Goal: Check status

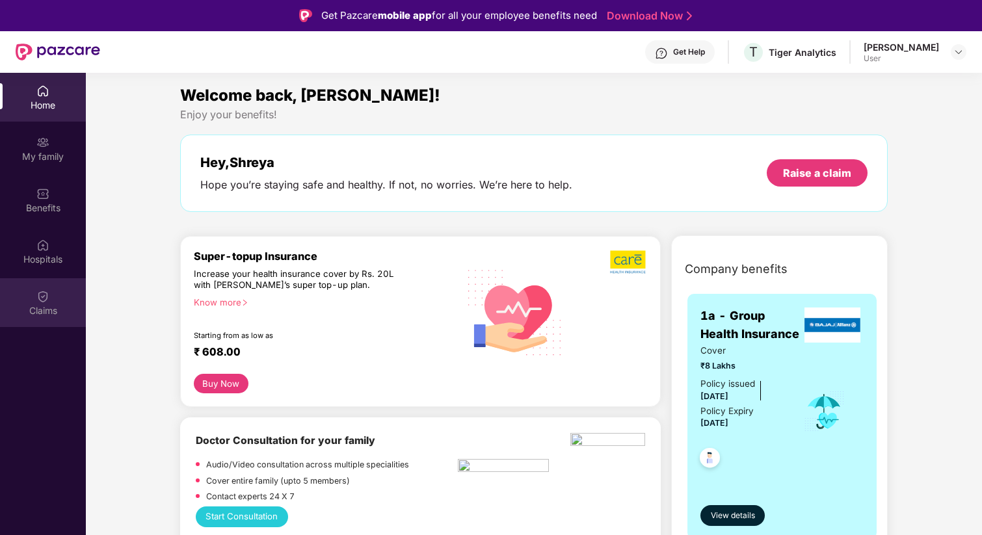
click at [47, 287] on div "Claims" at bounding box center [43, 302] width 86 height 49
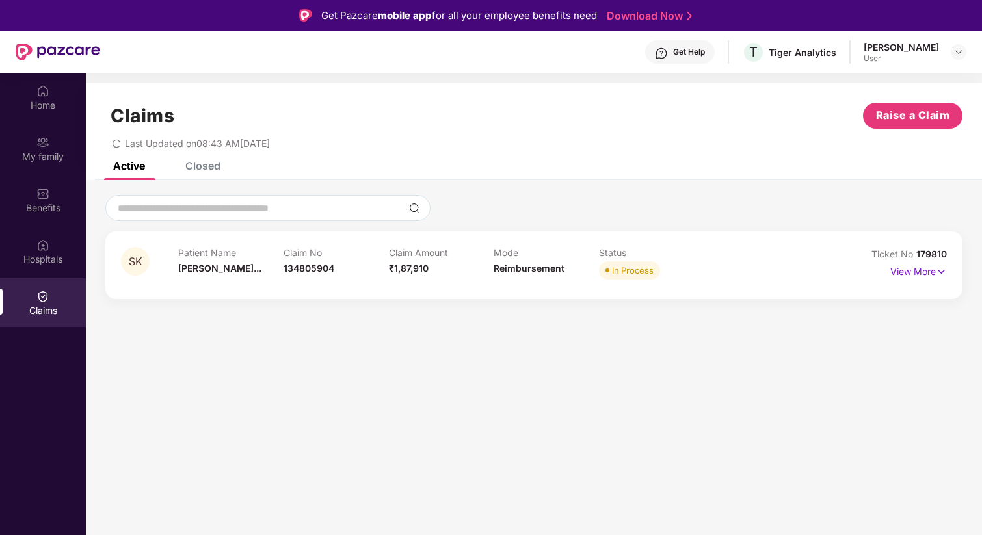
click at [347, 300] on div "SK Patient Name [PERSON_NAME]... Claim No 134805904 Claim Amount ₹1,87,910 Mode…" at bounding box center [534, 246] width 896 height 132
click at [332, 272] on span "134805904" at bounding box center [309, 268] width 51 height 11
click at [933, 276] on p "View More" at bounding box center [918, 270] width 57 height 18
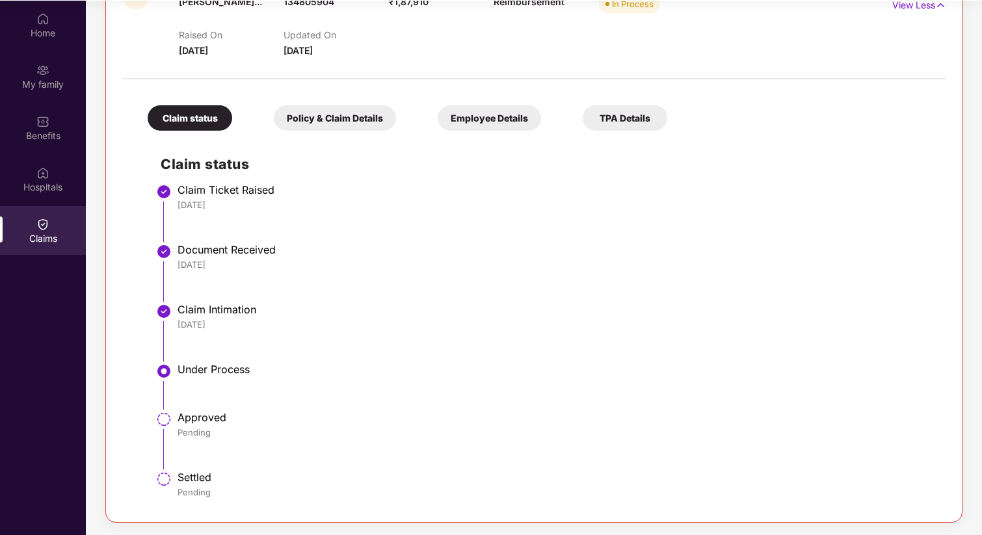
scroll to position [73, 0]
click at [324, 127] on div "Policy & Claim Details" at bounding box center [335, 117] width 122 height 25
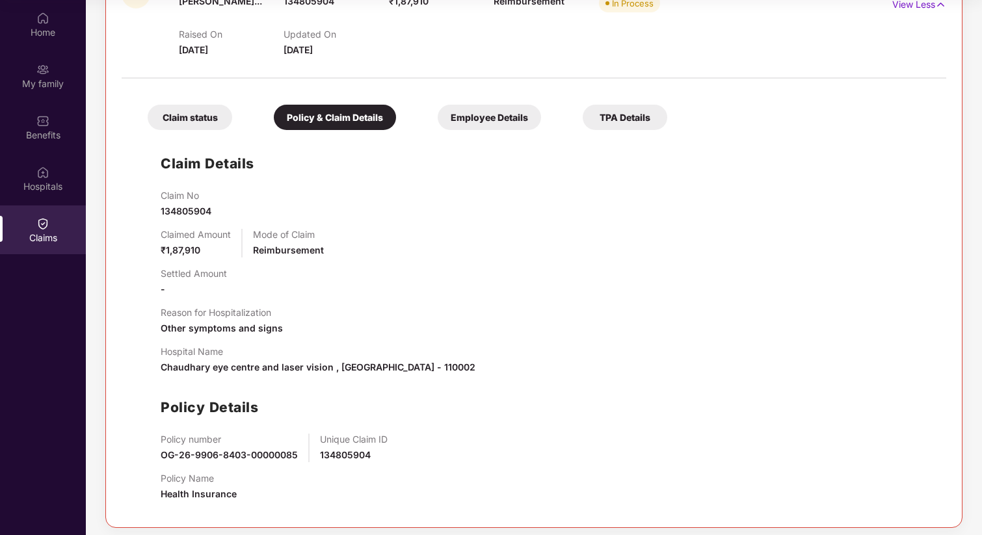
click at [447, 115] on div "Employee Details" at bounding box center [489, 117] width 103 height 25
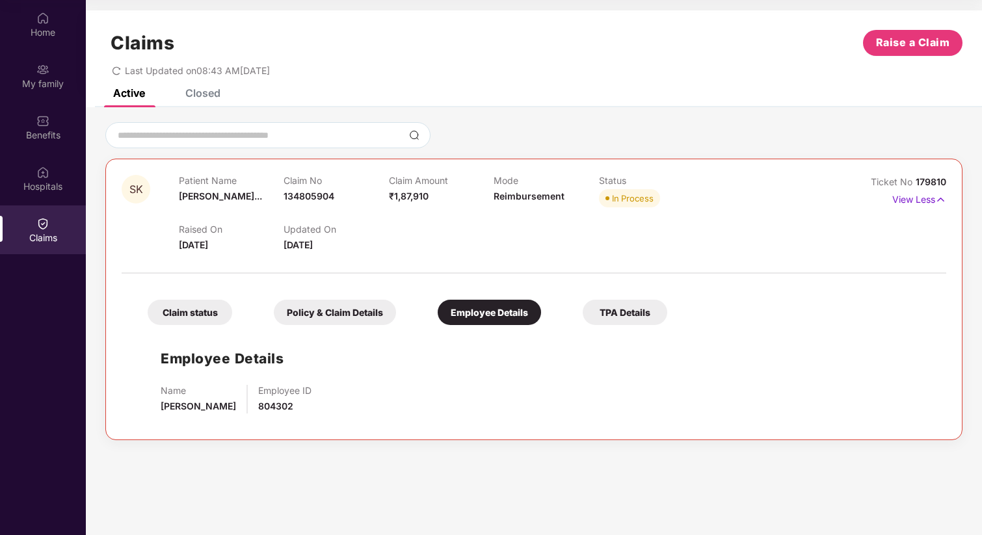
scroll to position [0, 0]
click at [612, 310] on div "TPA Details" at bounding box center [625, 312] width 85 height 25
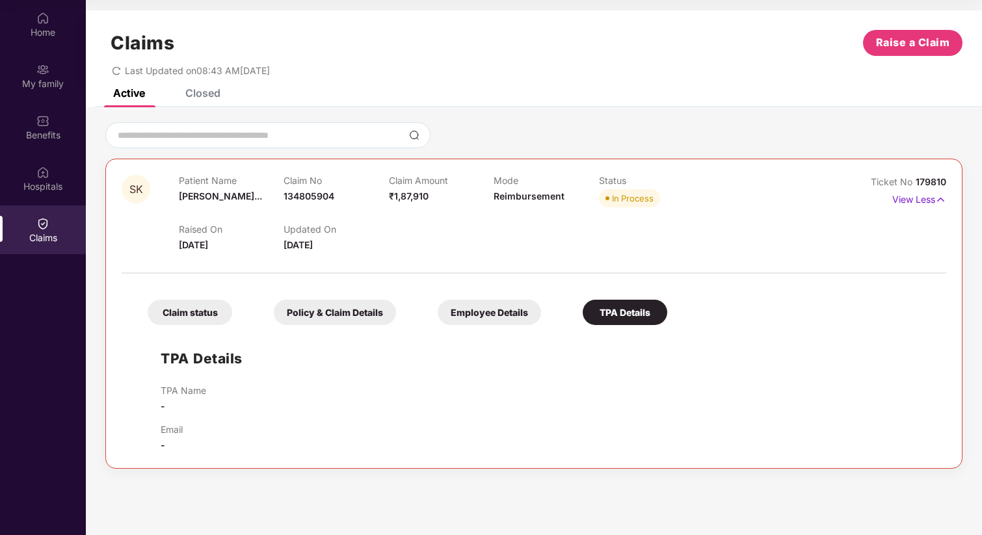
click at [443, 305] on div "Employee Details" at bounding box center [489, 312] width 103 height 25
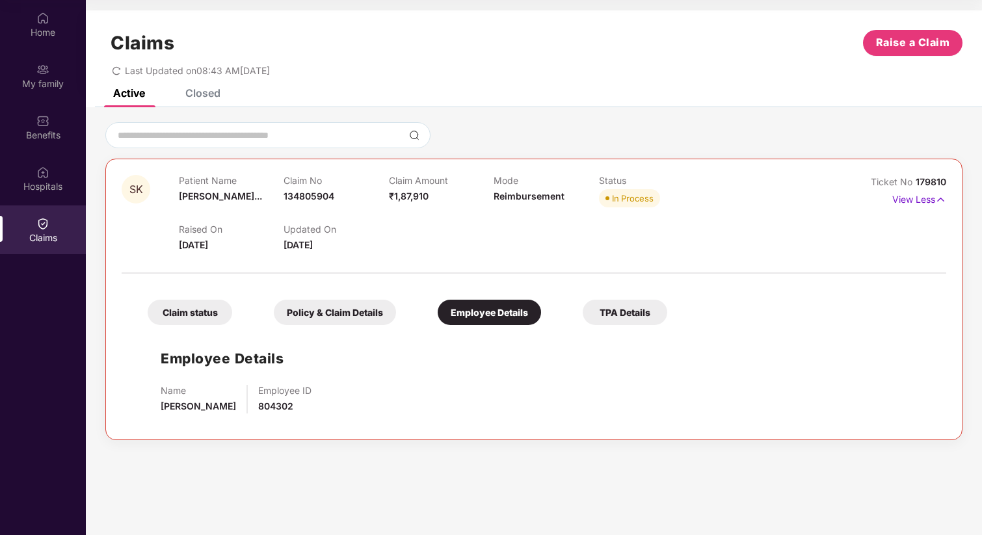
click at [349, 321] on div "Policy & Claim Details" at bounding box center [335, 312] width 122 height 25
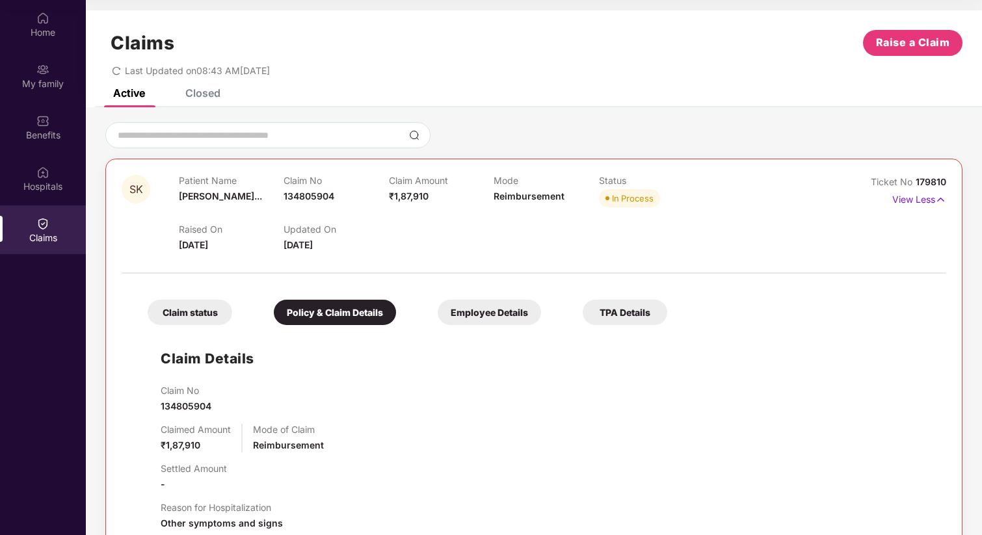
click at [219, 332] on div "Claim Details Claim No 134805904 Claimed Amount ₹1,87,910 Mode of Claim Reimbur…" at bounding box center [534, 519] width 799 height 375
click at [200, 327] on div "Claim status Policy & Claim Details Employee Details TPA Details Claim Details …" at bounding box center [534, 493] width 825 height 427
click at [197, 316] on div "Claim status" at bounding box center [190, 312] width 85 height 25
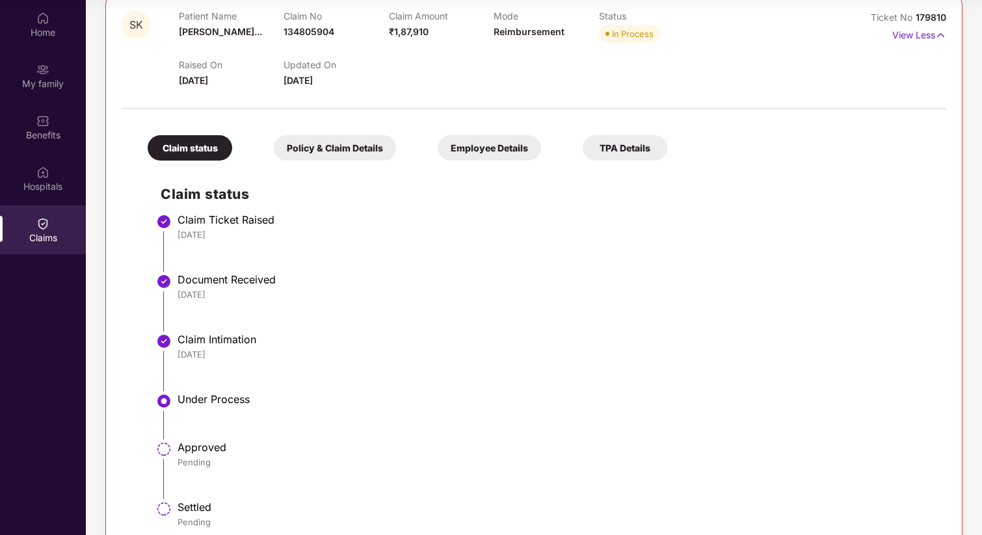
scroll to position [195, 0]
